Goal: Task Accomplishment & Management: Use online tool/utility

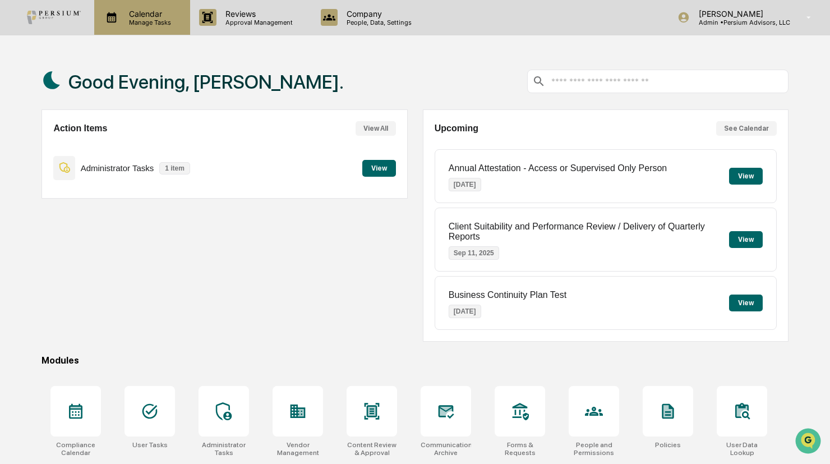
click at [130, 9] on p "Calendar" at bounding box center [148, 14] width 57 height 10
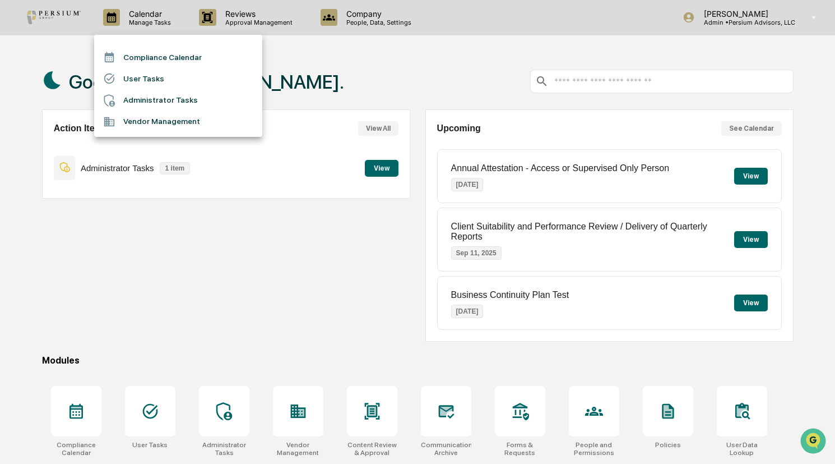
click at [143, 107] on li "Administrator Tasks" at bounding box center [178, 100] width 168 height 21
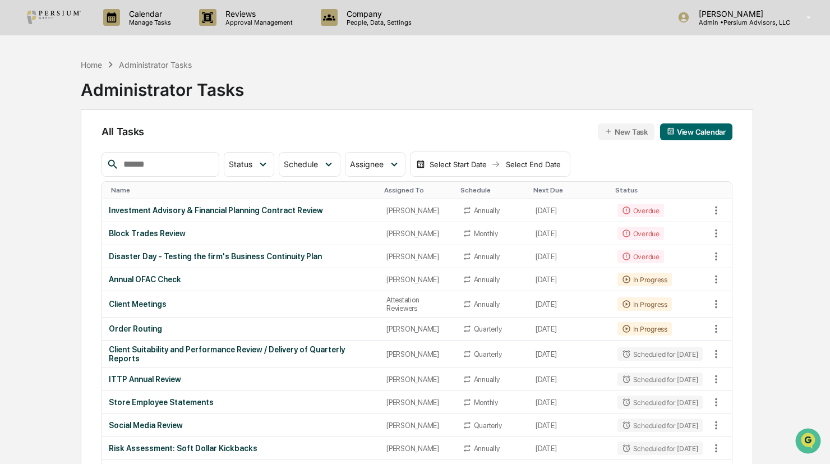
click at [178, 163] on input "text" at bounding box center [166, 164] width 95 height 15
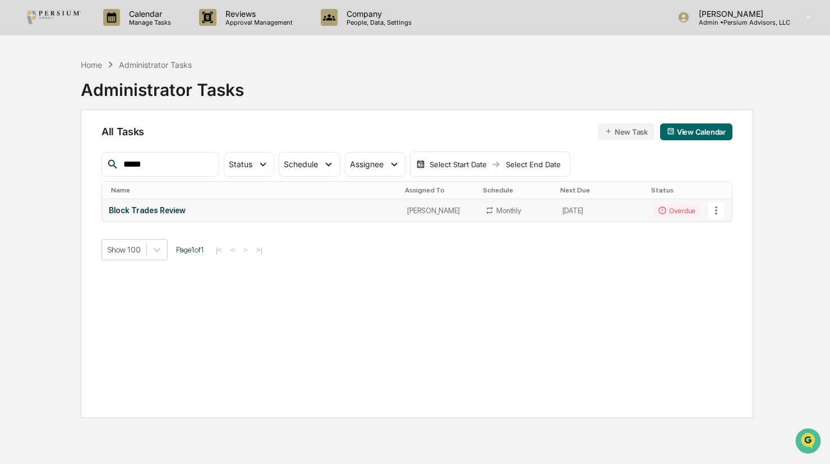
type input "*****"
click at [153, 208] on div "Block Trades Review" at bounding box center [251, 210] width 285 height 9
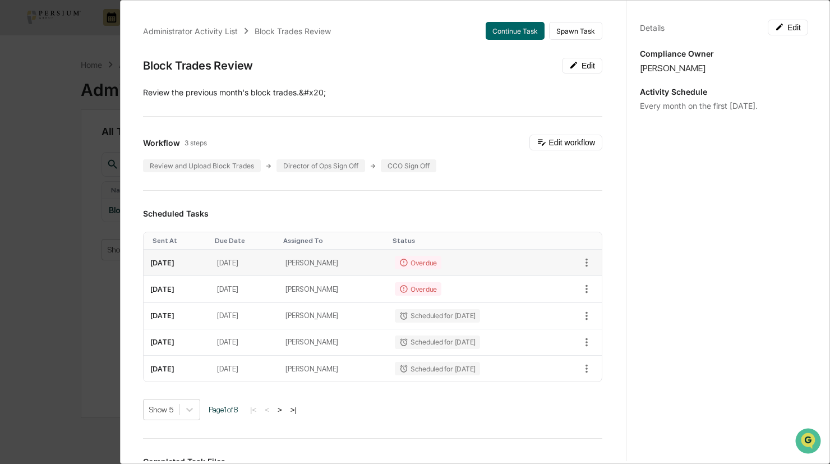
click at [182, 257] on td "[DATE]" at bounding box center [177, 263] width 67 height 26
click at [580, 256] on icon "button" at bounding box center [586, 262] width 12 height 12
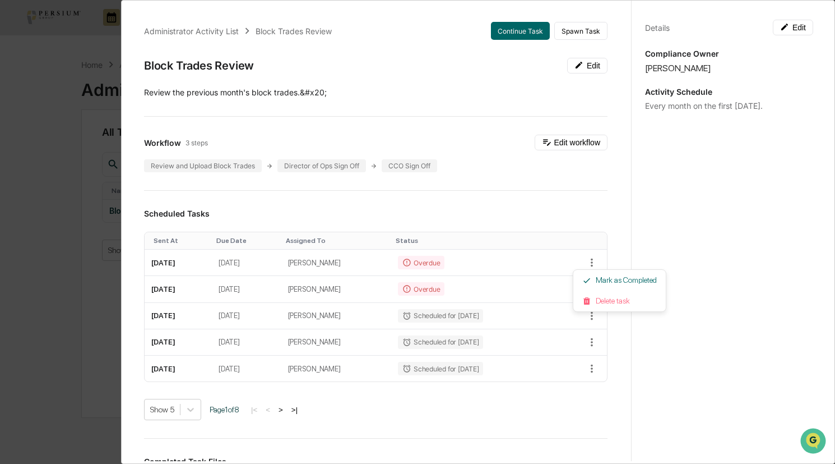
click at [555, 261] on div at bounding box center [417, 232] width 835 height 464
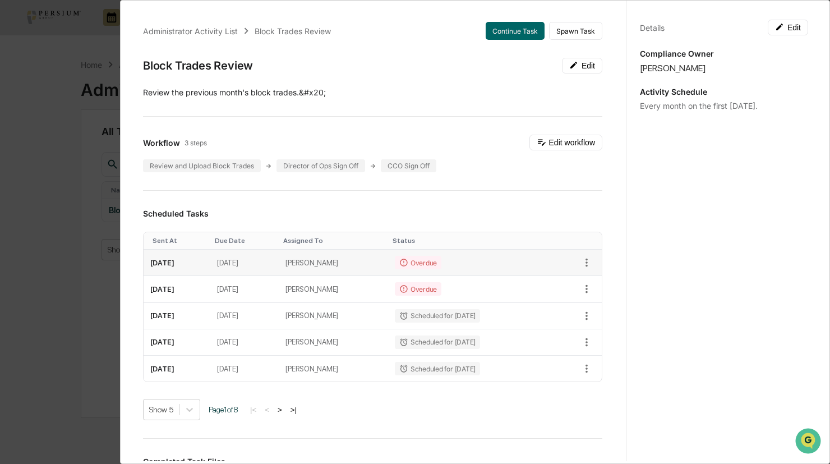
click at [498, 260] on td "Overdue" at bounding box center [469, 263] width 163 height 26
click at [279, 261] on td "[DATE]" at bounding box center [244, 263] width 68 height 26
click at [175, 257] on td "[DATE]" at bounding box center [177, 263] width 67 height 26
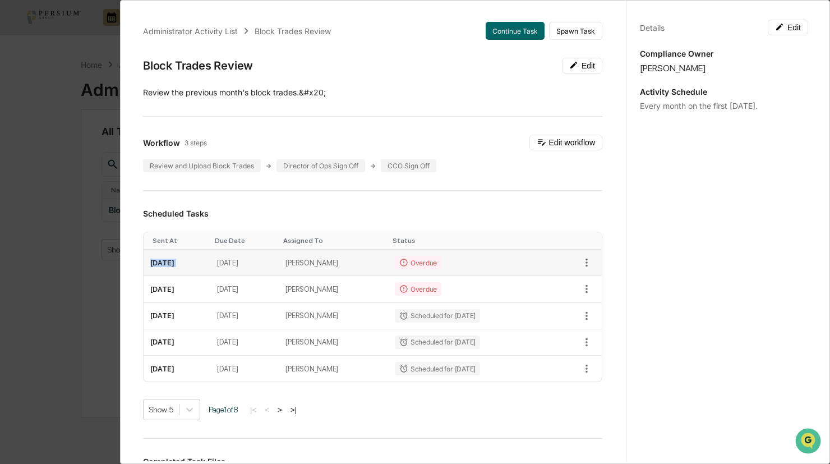
click at [175, 257] on td "[DATE]" at bounding box center [177, 263] width 67 height 26
click at [487, 20] on div "Administrator Activity List Block Trades Review Continue Task Spawn Task Block …" at bounding box center [373, 391] width 486 height 767
click at [494, 30] on button "Continue Task" at bounding box center [515, 31] width 59 height 18
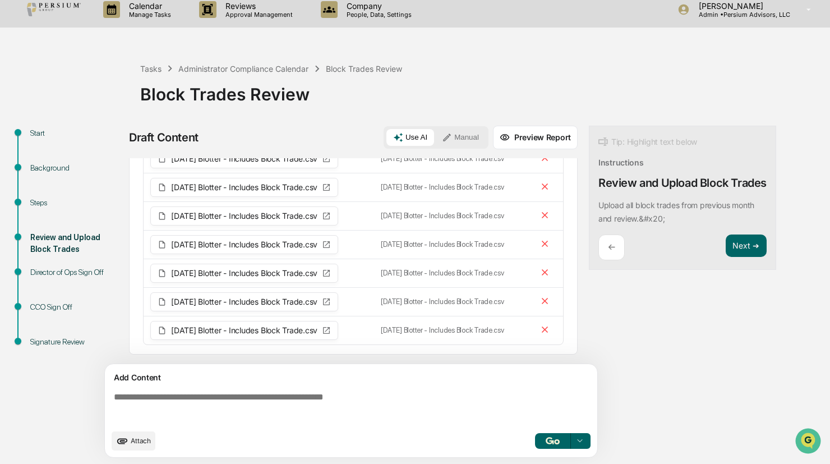
scroll to position [177, 0]
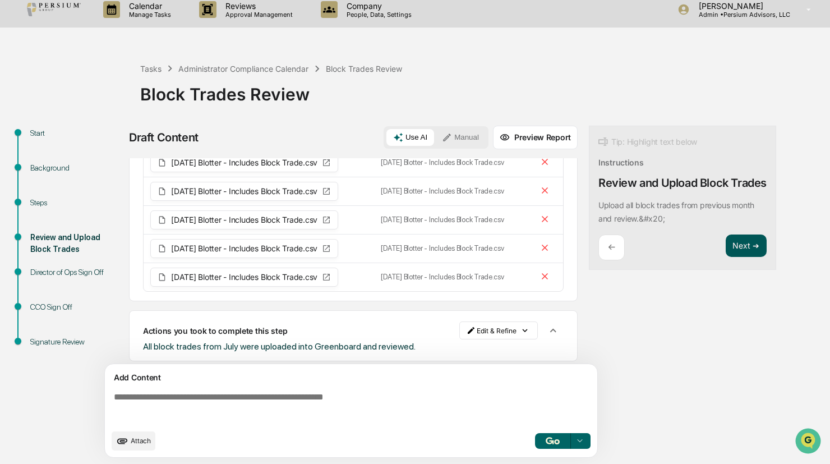
click at [742, 254] on button "Next ➔" at bounding box center [746, 245] width 41 height 23
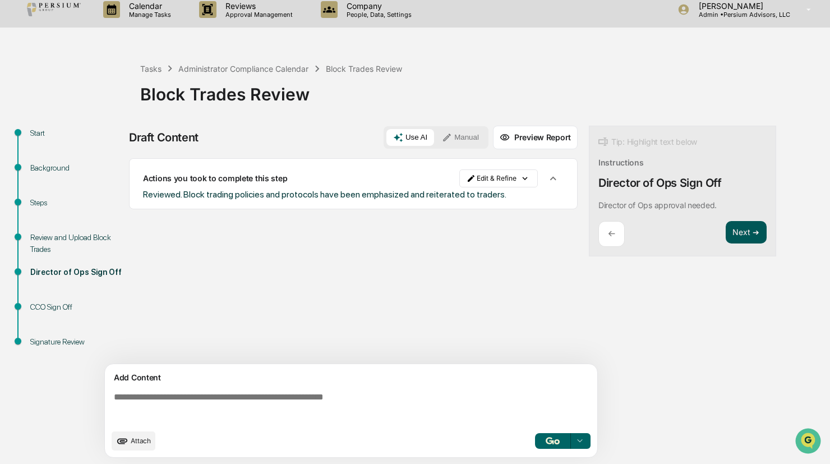
scroll to position [0, 0]
click at [730, 225] on button "Next ➔" at bounding box center [746, 232] width 41 height 23
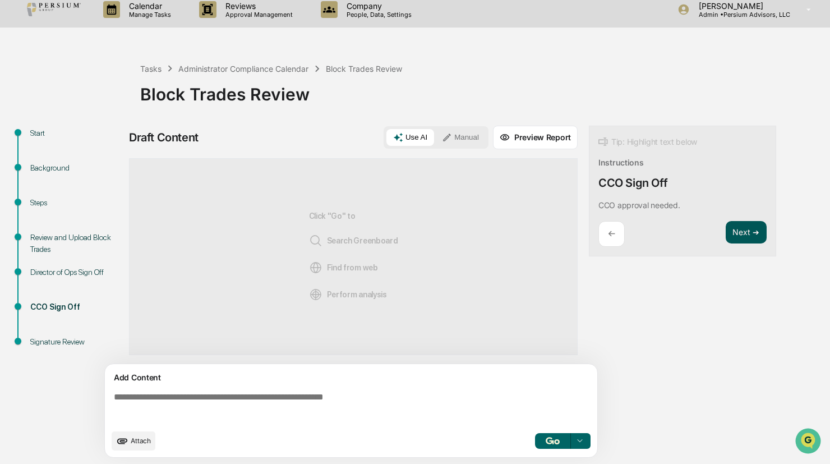
click at [745, 228] on button "Next ➔" at bounding box center [746, 232] width 41 height 23
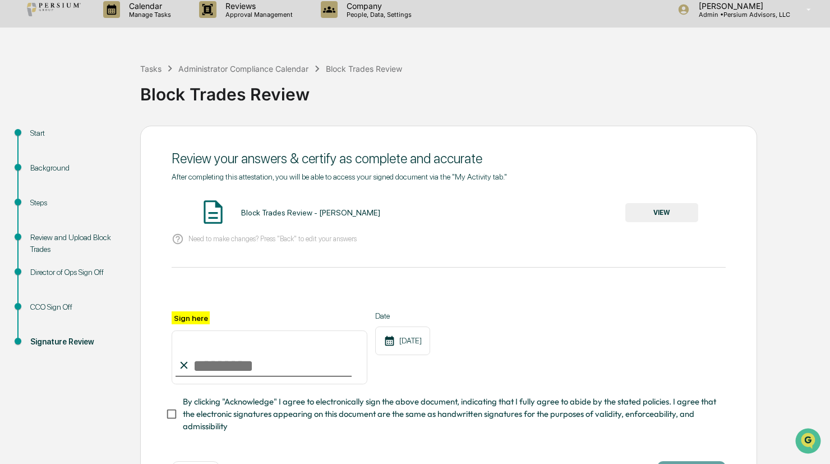
click at [243, 370] on input "Sign here" at bounding box center [270, 357] width 196 height 54
type input "**********"
click at [666, 214] on button "VIEW" at bounding box center [661, 212] width 73 height 19
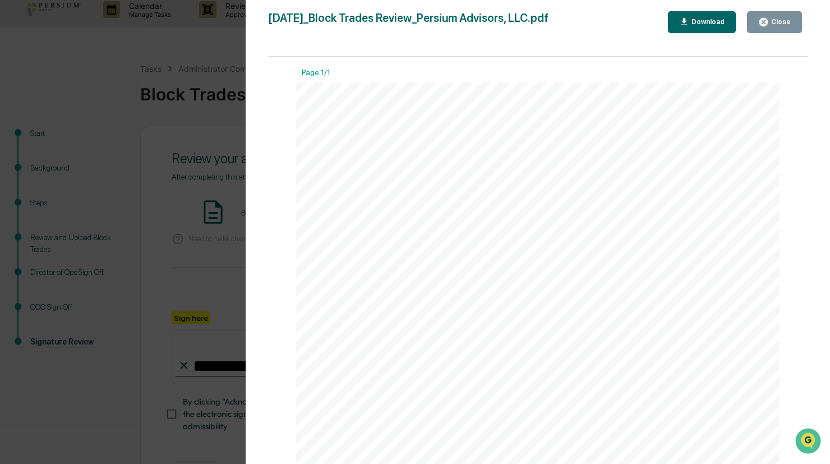
scroll to position [302, 0]
click at [779, 20] on div "Close" at bounding box center [780, 22] width 22 height 8
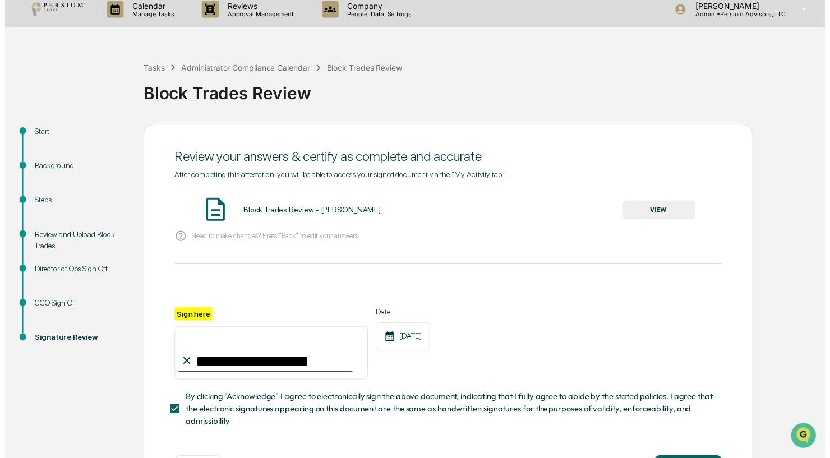
scroll to position [57, 0]
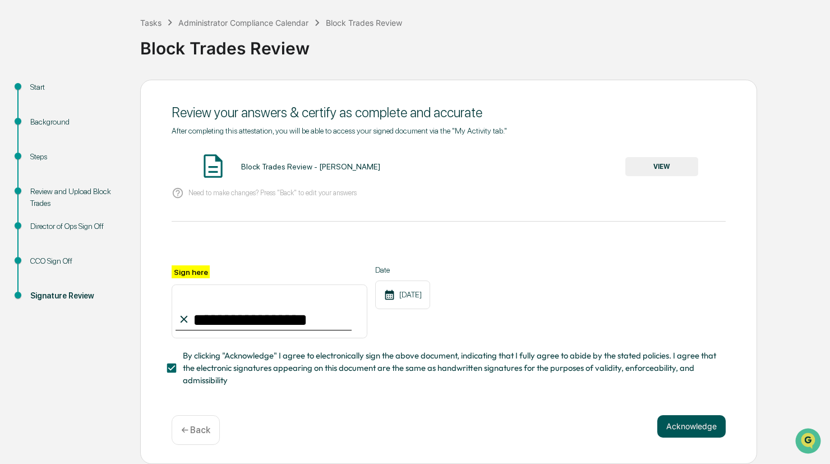
click at [672, 423] on button "Acknowledge" at bounding box center [691, 426] width 68 height 22
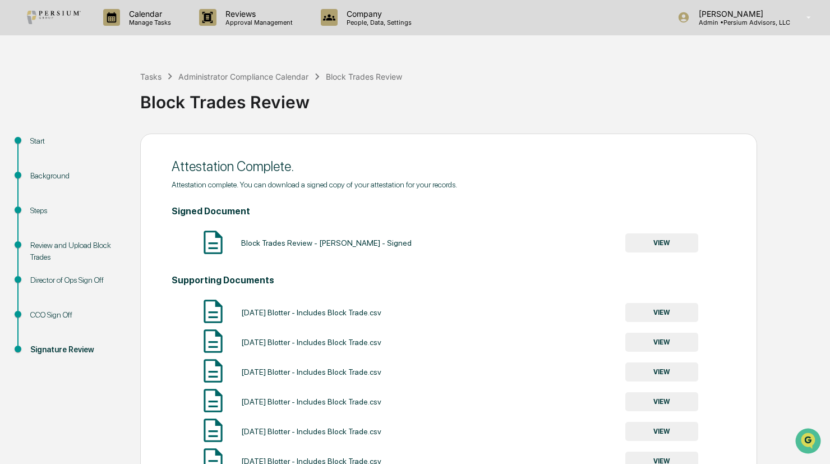
scroll to position [220, 0]
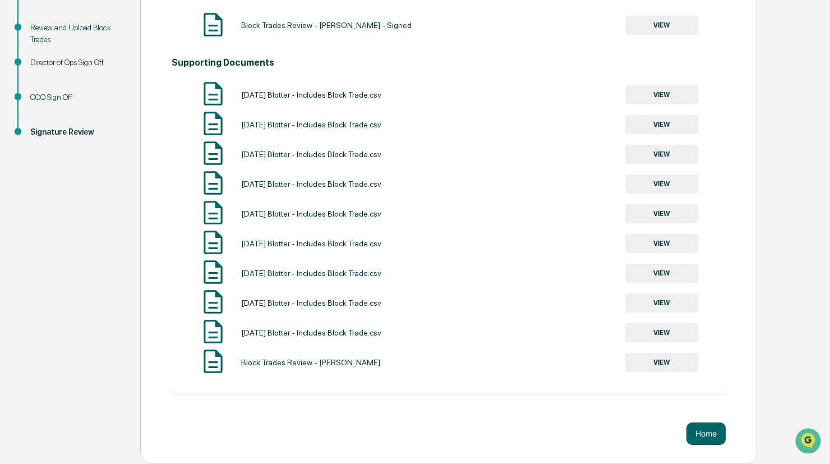
click at [657, 364] on button "VIEW" at bounding box center [661, 362] width 73 height 19
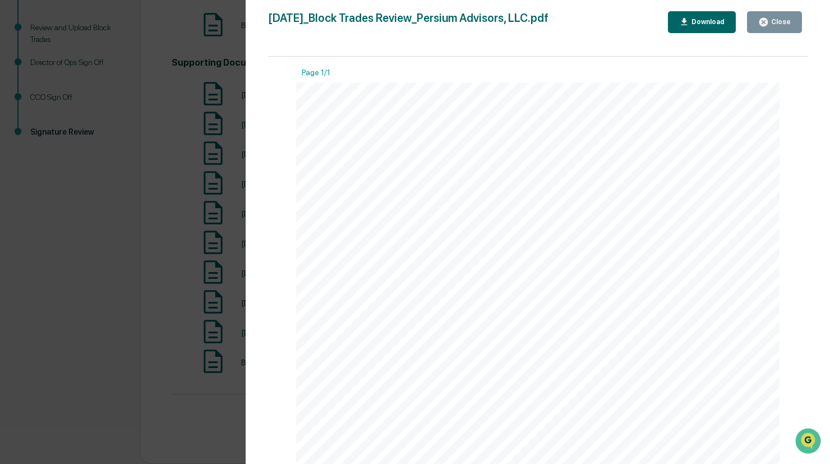
click at [777, 28] on button "Close" at bounding box center [774, 22] width 55 height 22
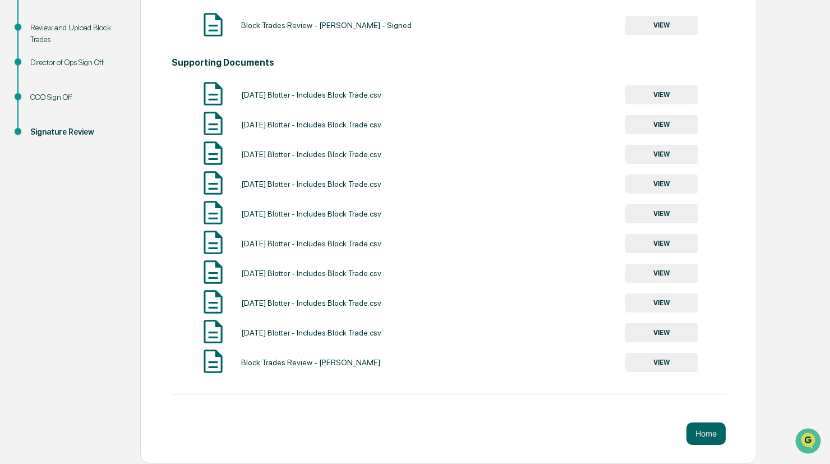
scroll to position [0, 0]
